Goal: Task Accomplishment & Management: Use online tool/utility

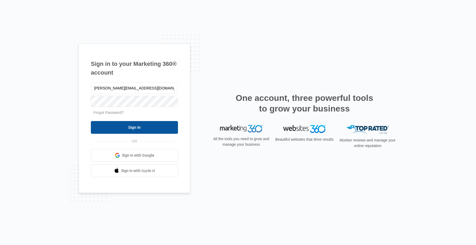
click at [132, 129] on input "Sign In" at bounding box center [134, 127] width 87 height 13
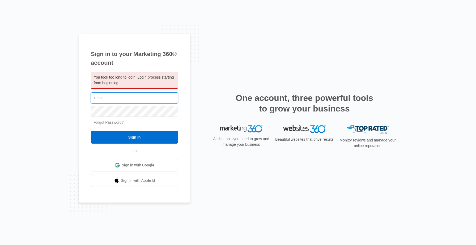
type input "[PERSON_NAME][EMAIL_ADDRESS][DOMAIN_NAME]"
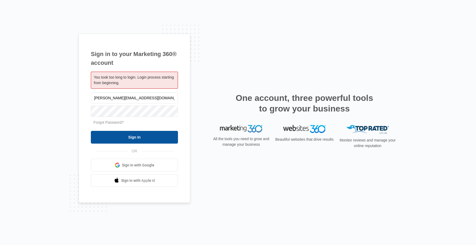
click at [127, 139] on input "Sign In" at bounding box center [134, 137] width 87 height 13
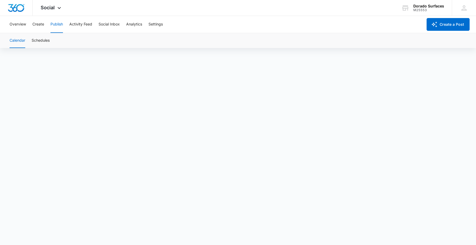
scroll to position [4, 0]
